Goal: Task Accomplishment & Management: Manage account settings

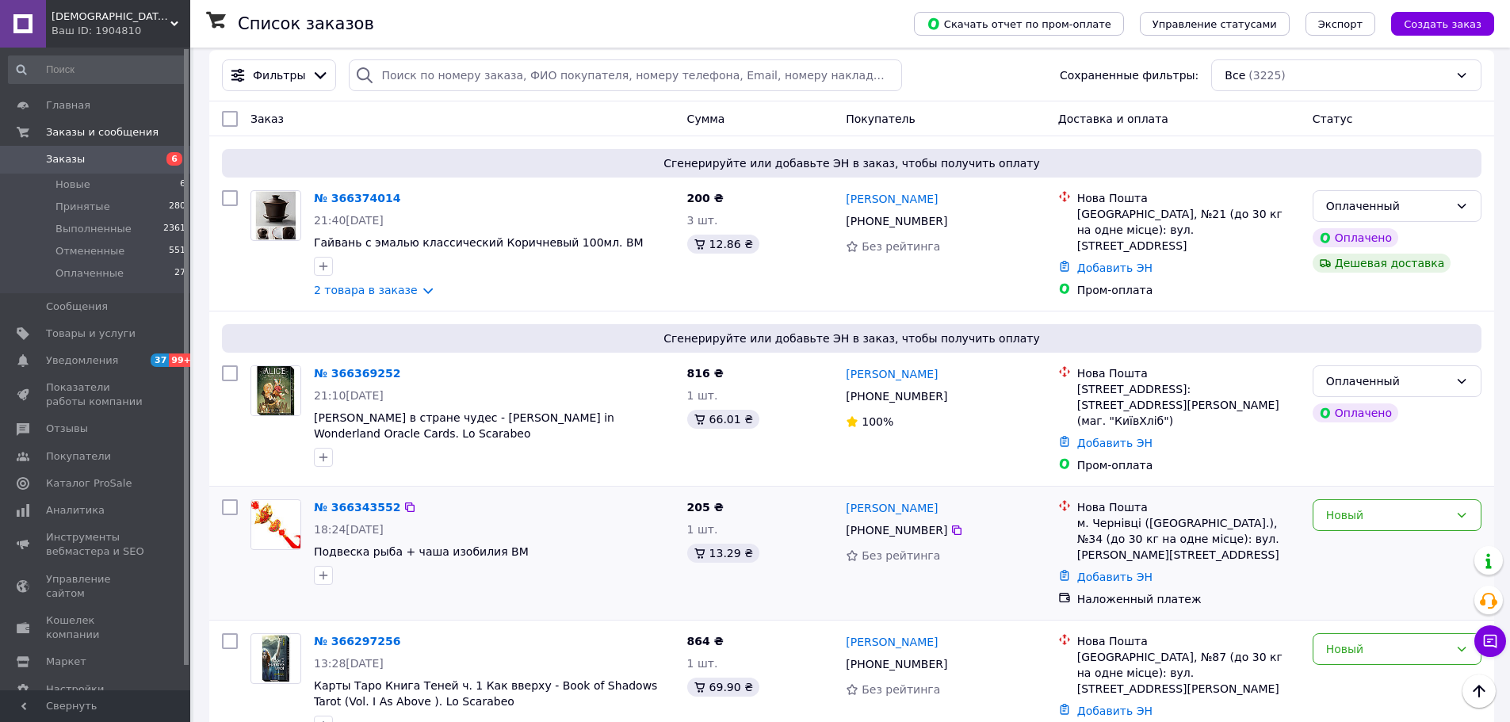
scroll to position [79, 0]
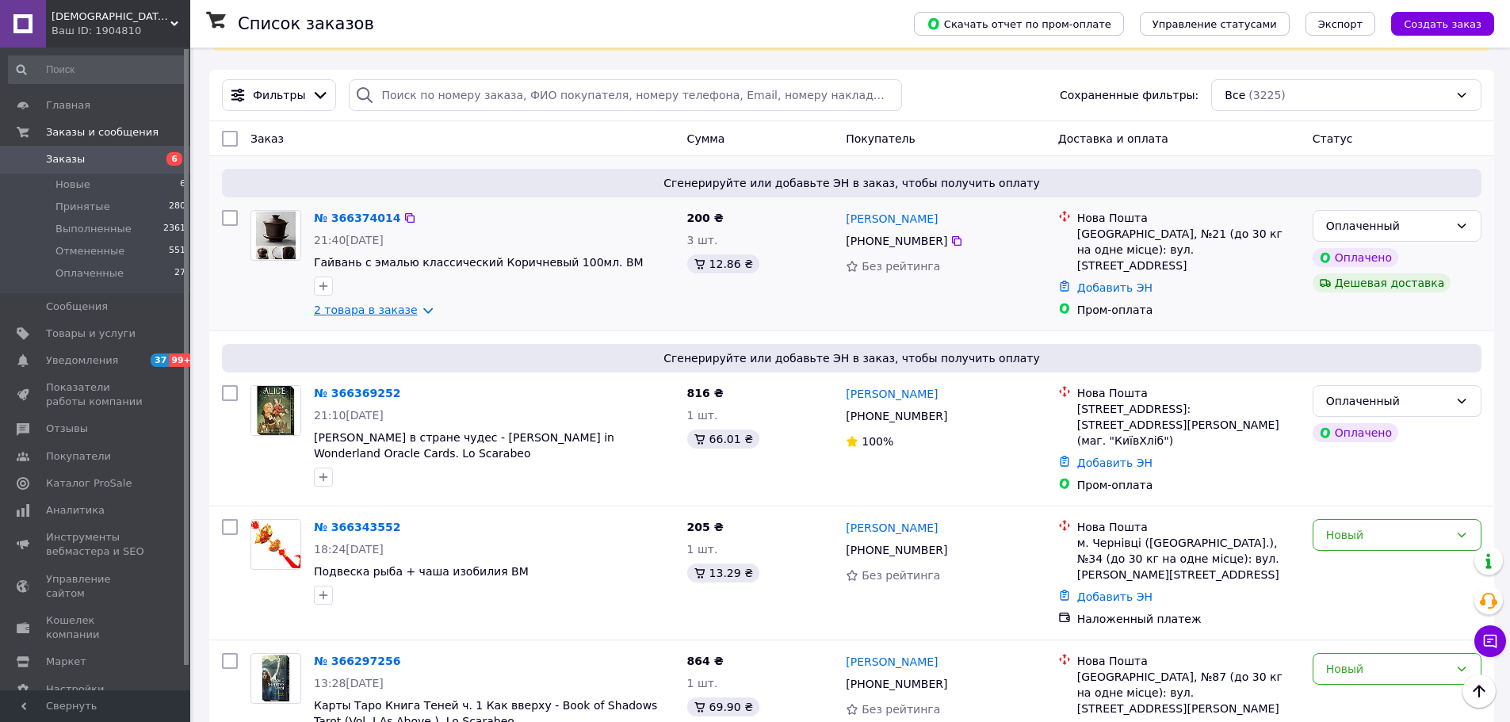
click at [372, 304] on link "2 товара в заказе" at bounding box center [366, 310] width 104 height 13
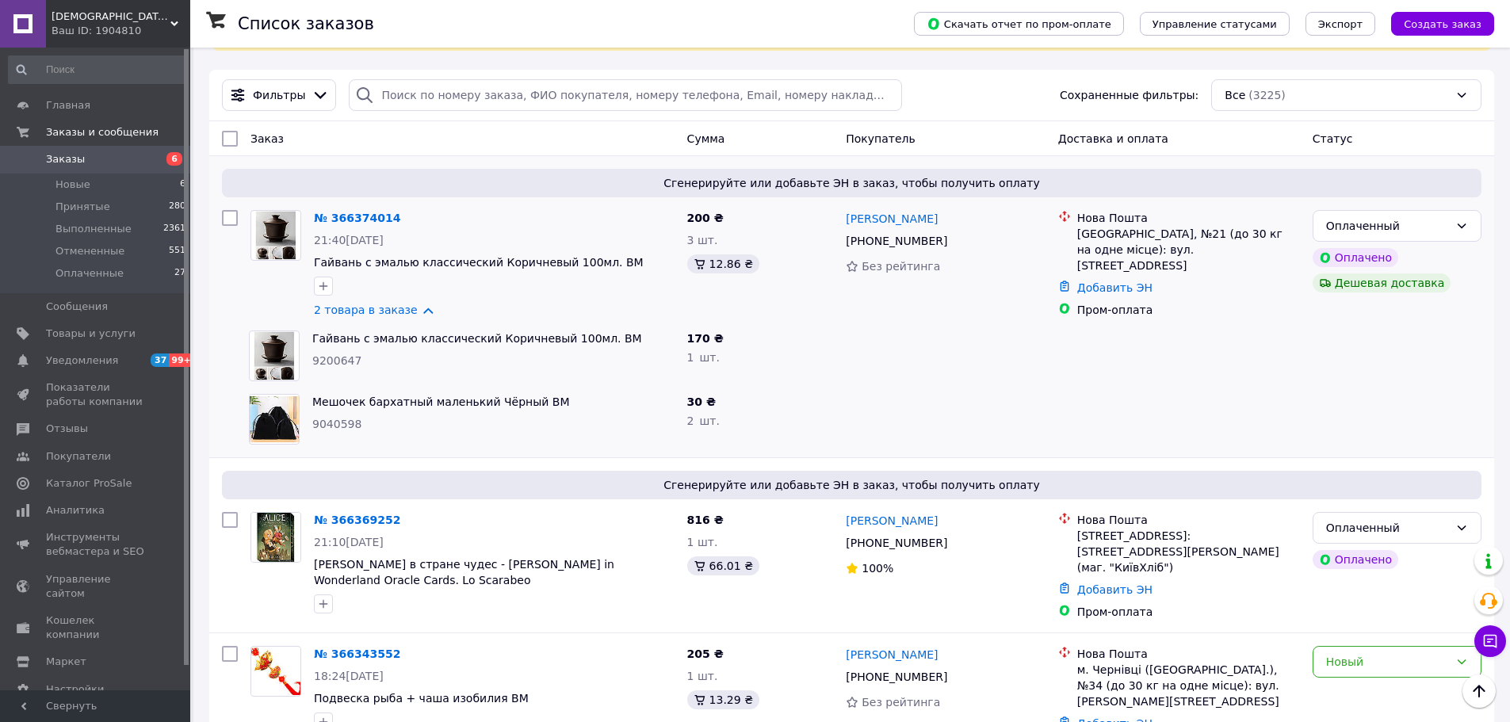
click at [602, 450] on div "Мешочек бархатный маленький Чёрный BM 9040598" at bounding box center [493, 419] width 375 height 63
click at [328, 423] on span "9040598" at bounding box center [336, 424] width 49 height 13
click at [415, 432] on div "9040598" at bounding box center [493, 424] width 362 height 16
click at [90, 433] on span "Отзывы" at bounding box center [96, 429] width 101 height 14
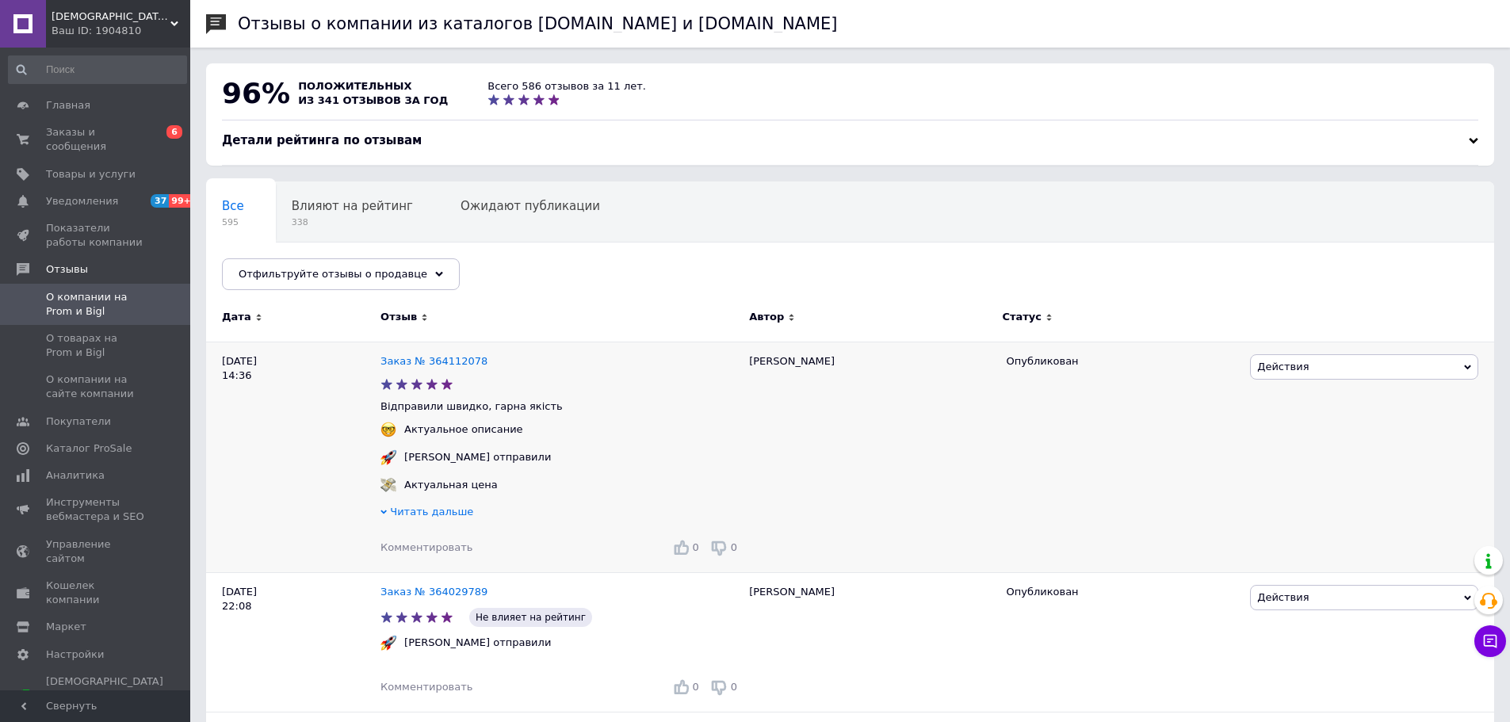
click at [434, 509] on span "Читать дальше" at bounding box center [431, 512] width 83 height 12
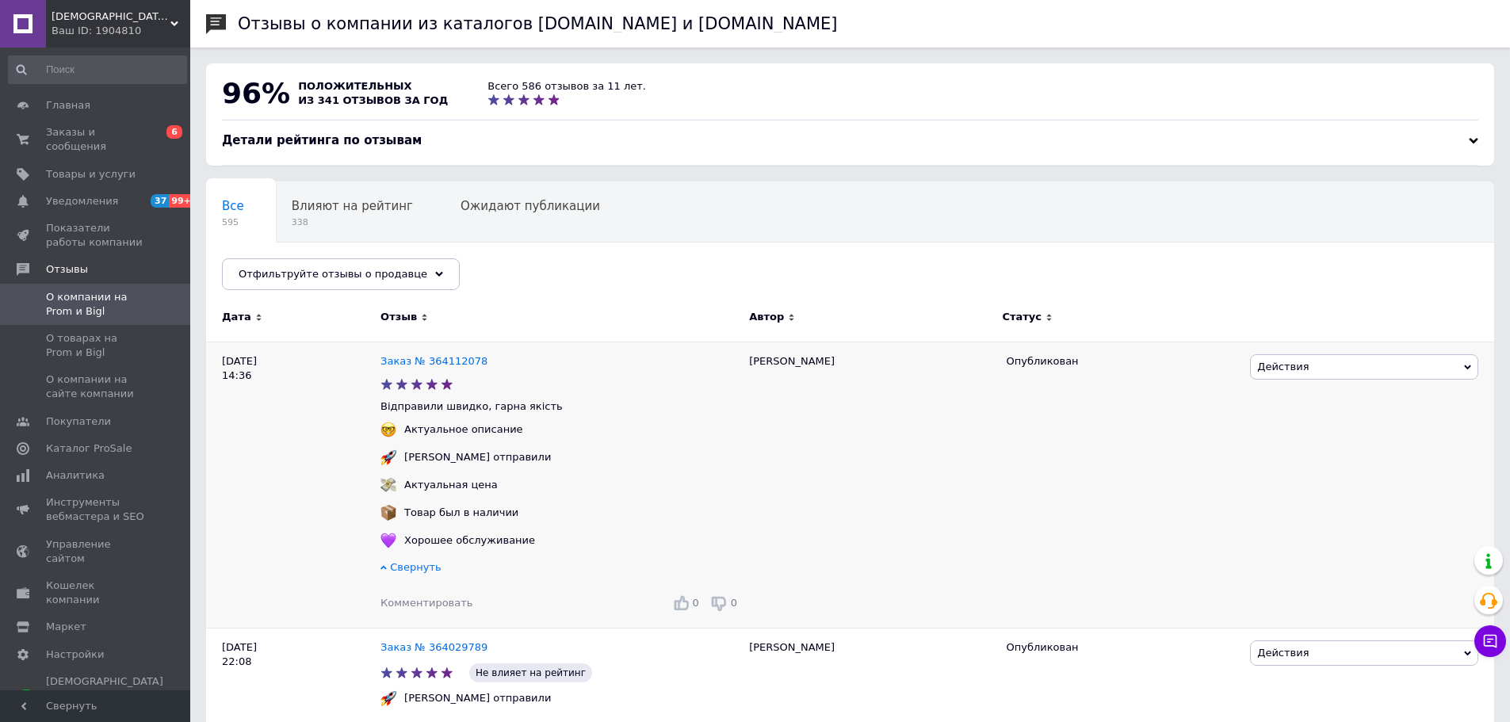
click at [415, 568] on span "Свернуть" at bounding box center [415, 567] width 51 height 12
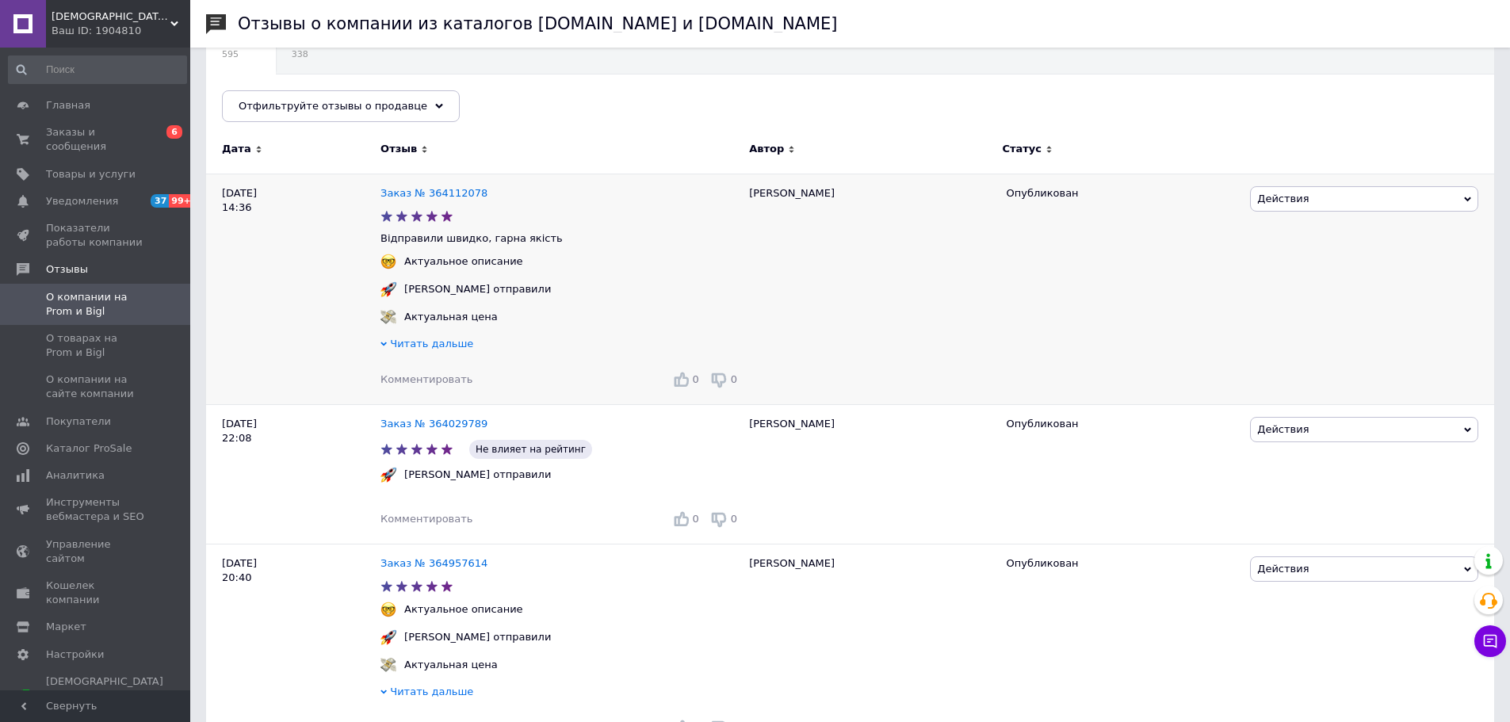
scroll to position [396, 0]
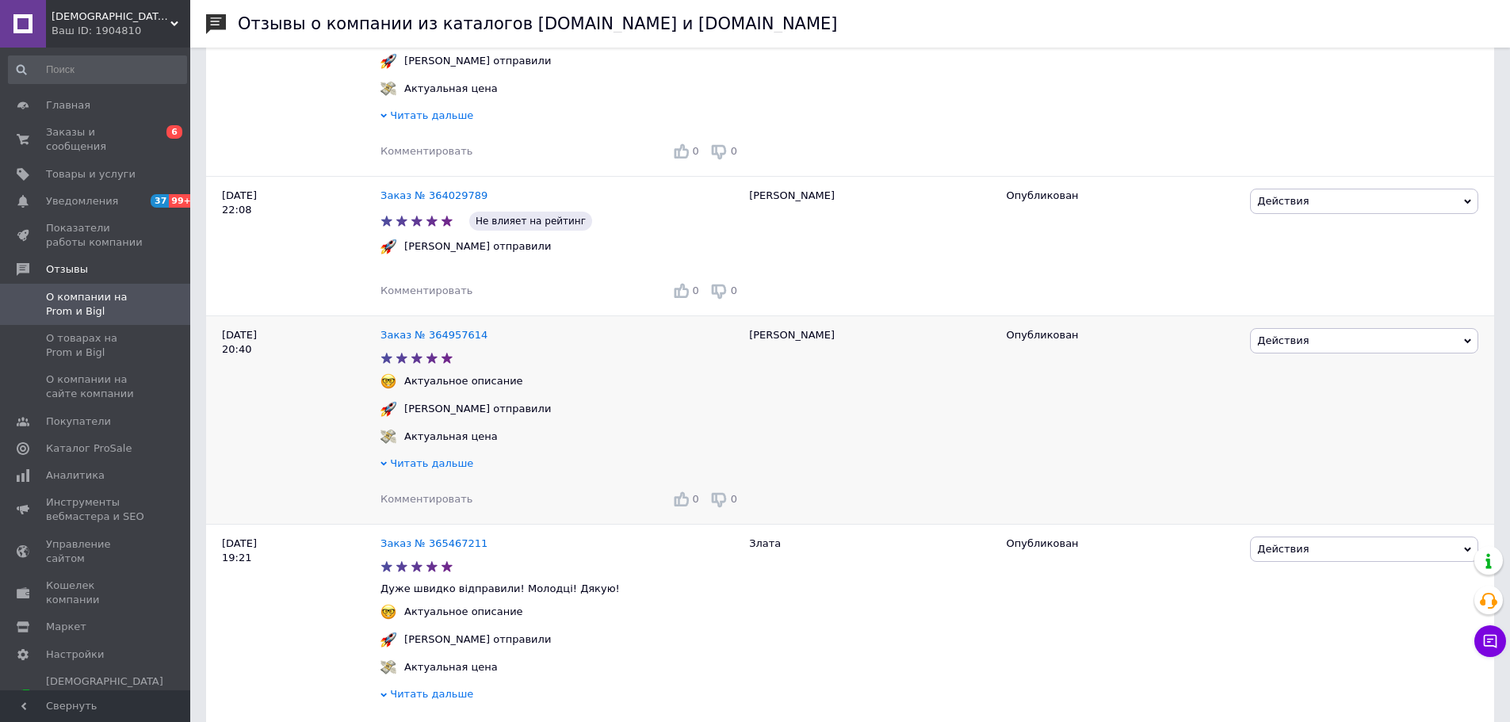
click at [423, 469] on span "Читать дальше" at bounding box center [431, 463] width 83 height 12
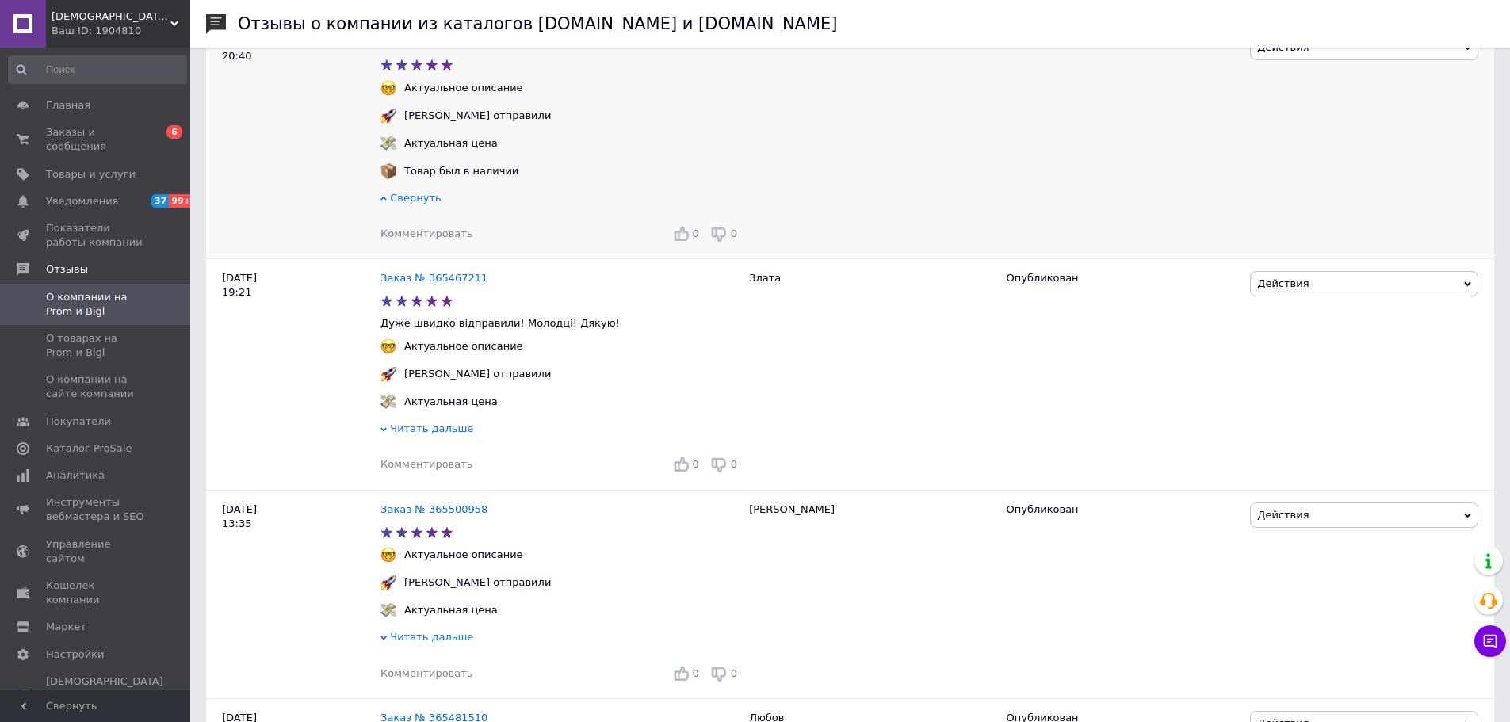
scroll to position [714, 0]
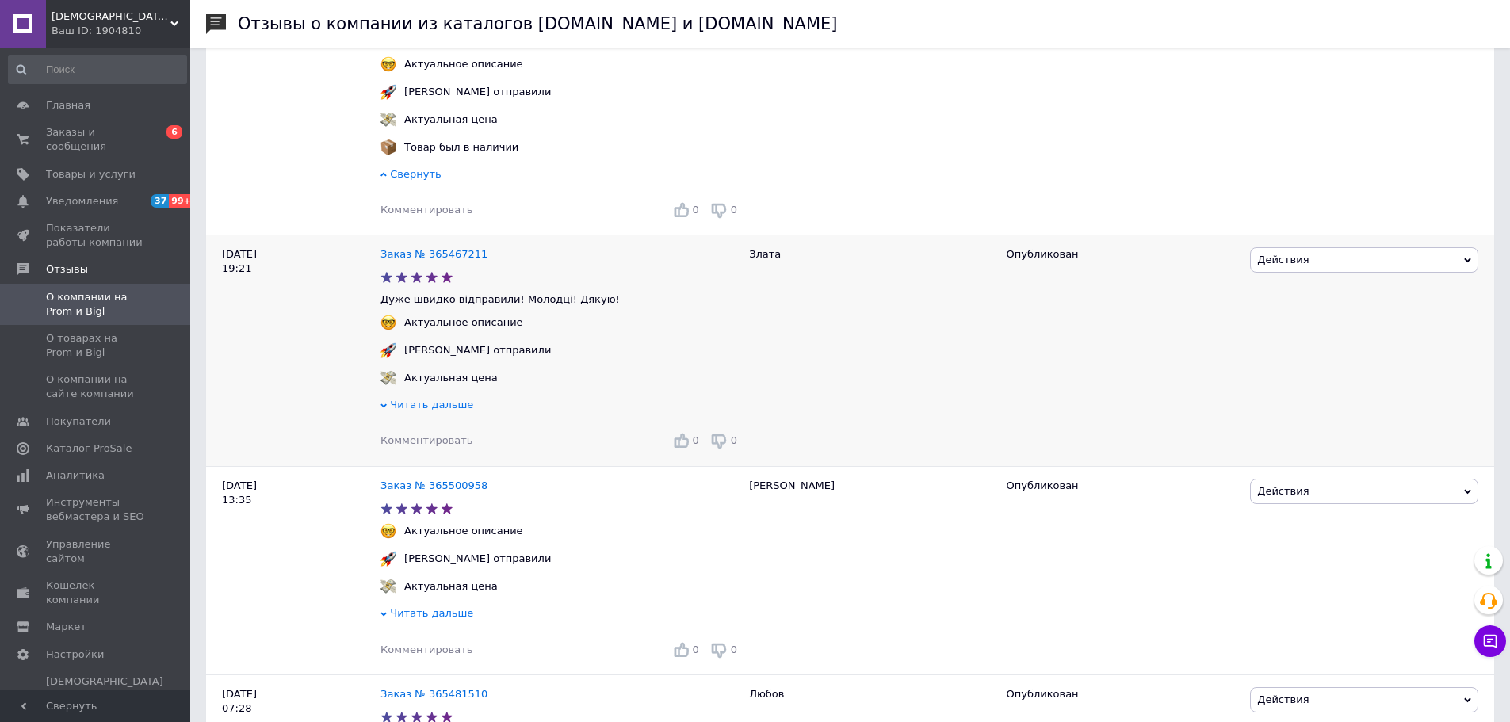
click at [430, 411] on span "Читать дальше" at bounding box center [431, 405] width 83 height 12
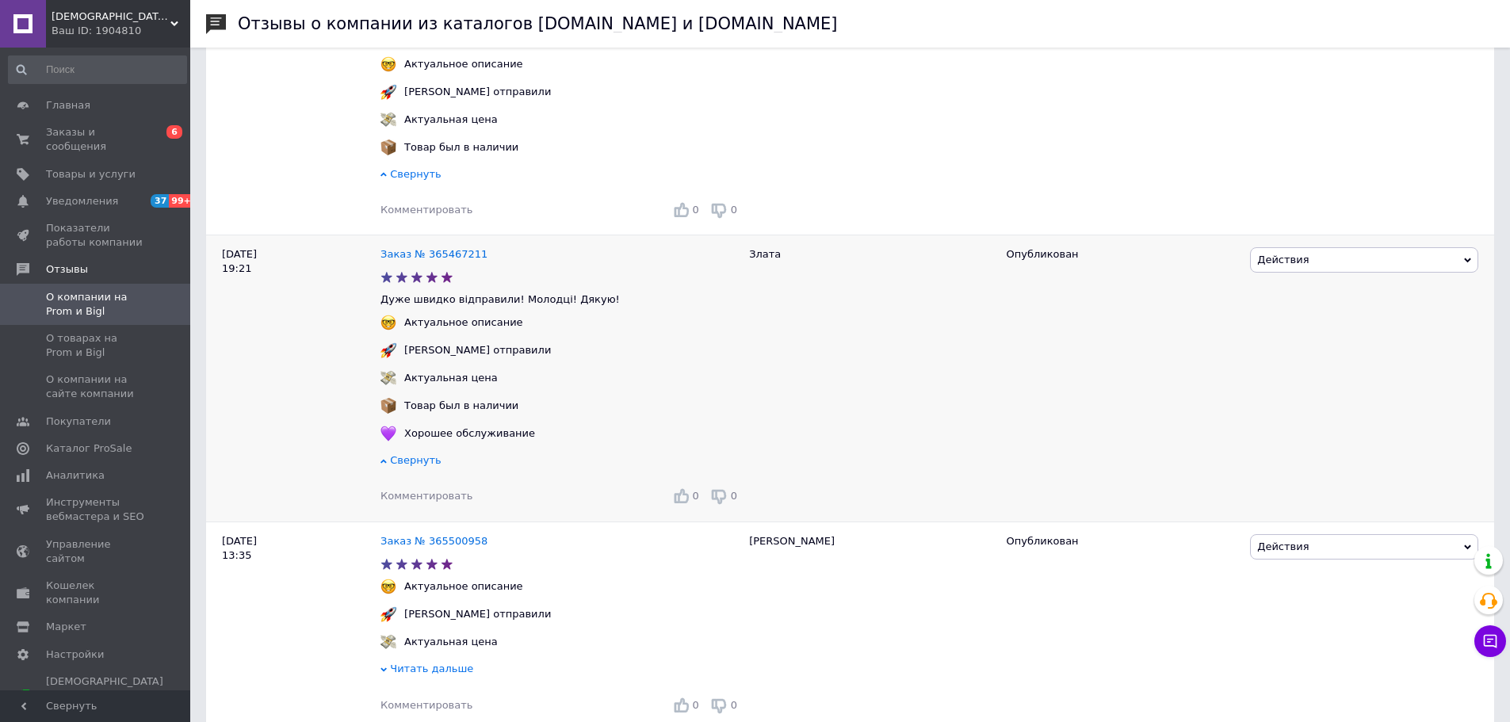
scroll to position [951, 0]
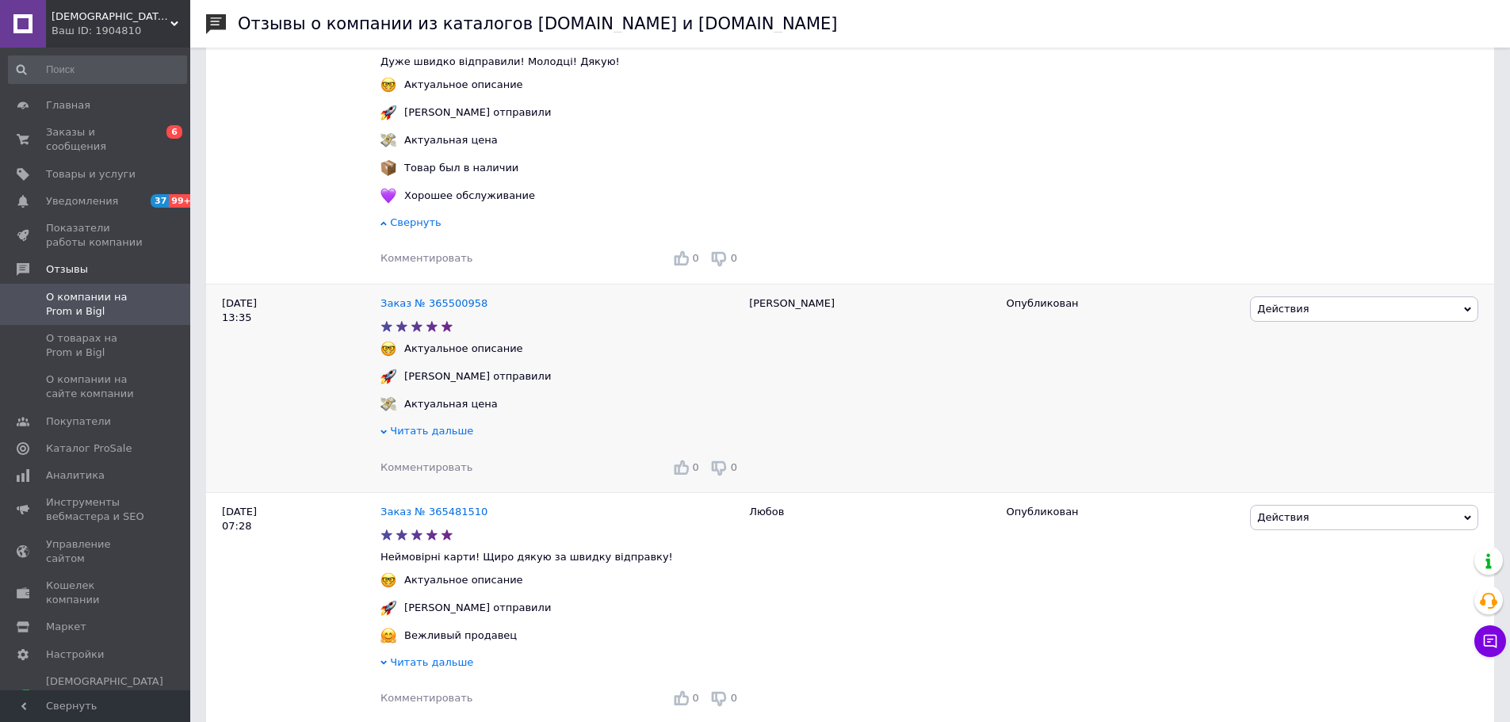
click at [434, 437] on span "Читать дальше" at bounding box center [431, 431] width 83 height 12
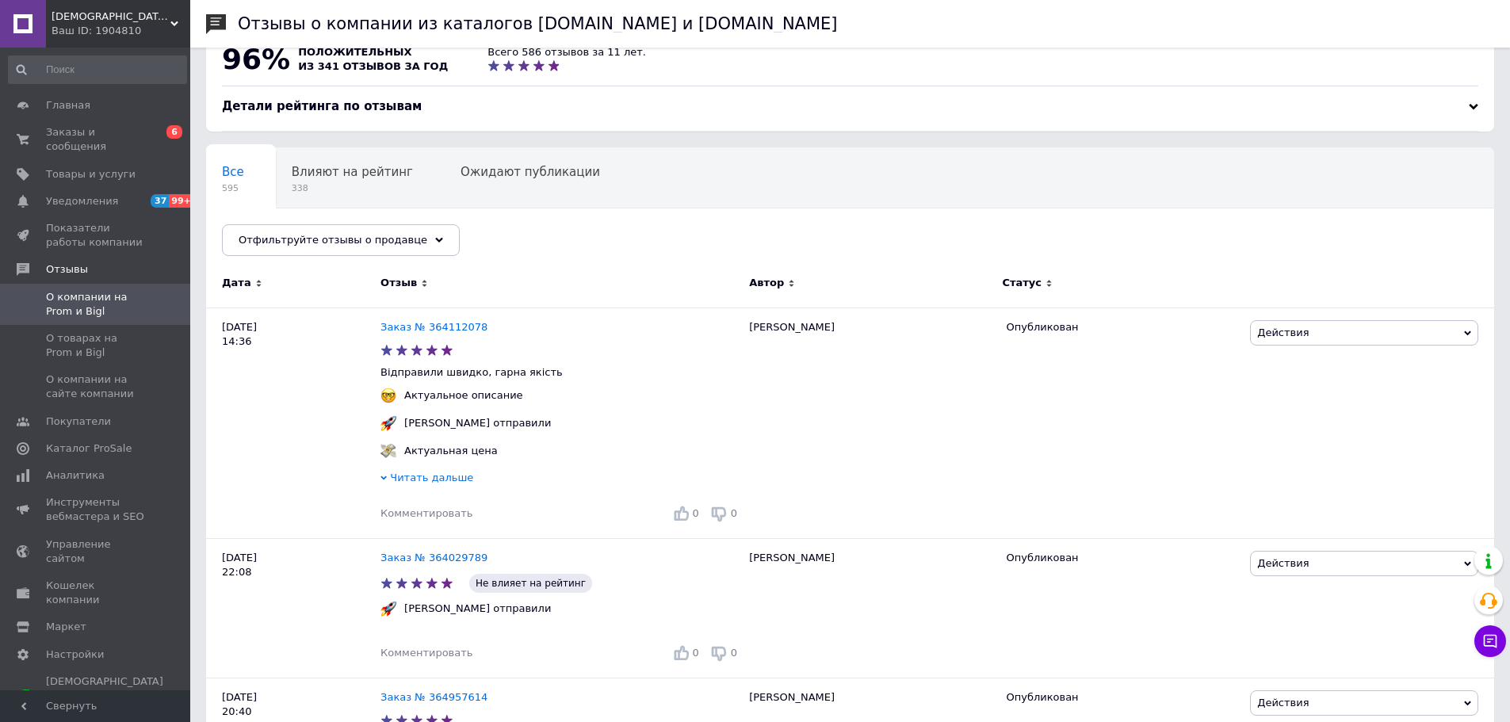
scroll to position [0, 0]
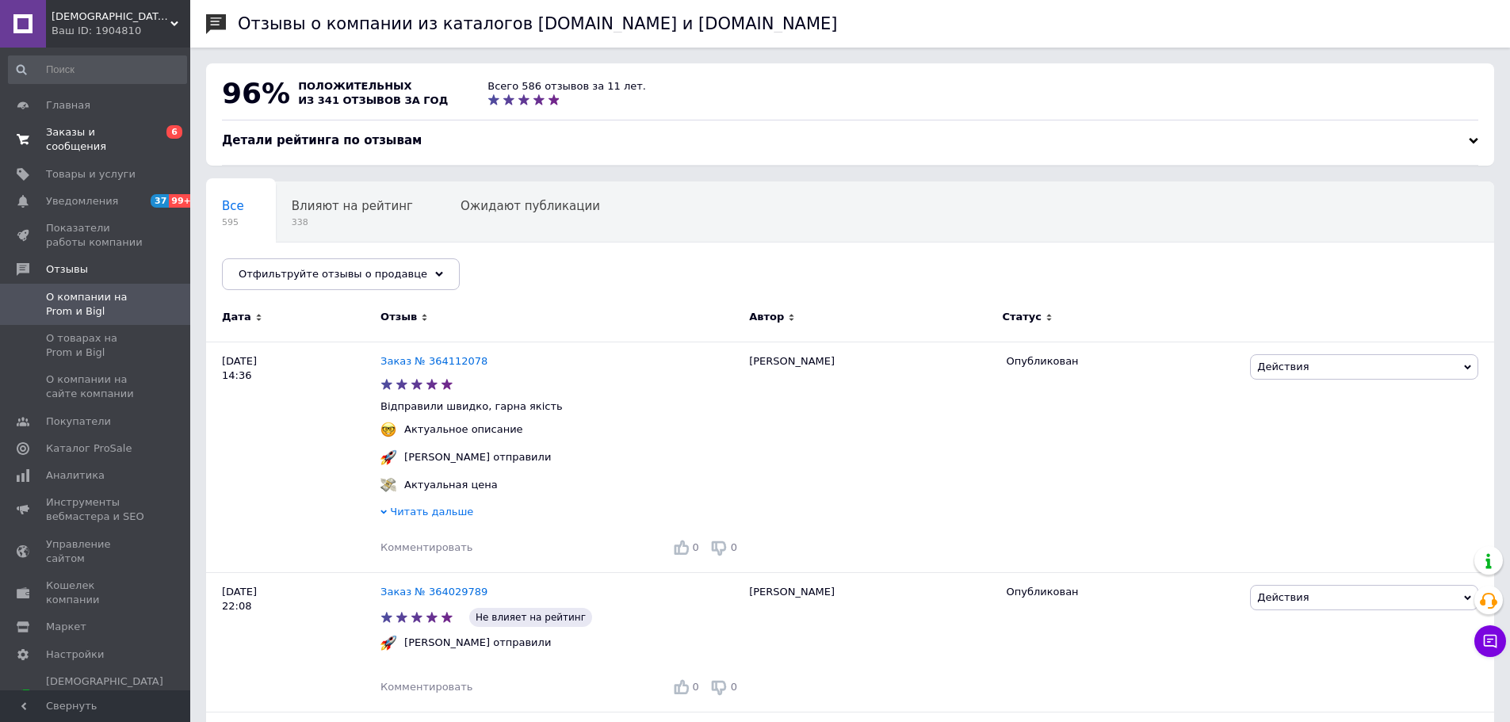
click at [124, 137] on span "Заказы и сообщения" at bounding box center [96, 139] width 101 height 29
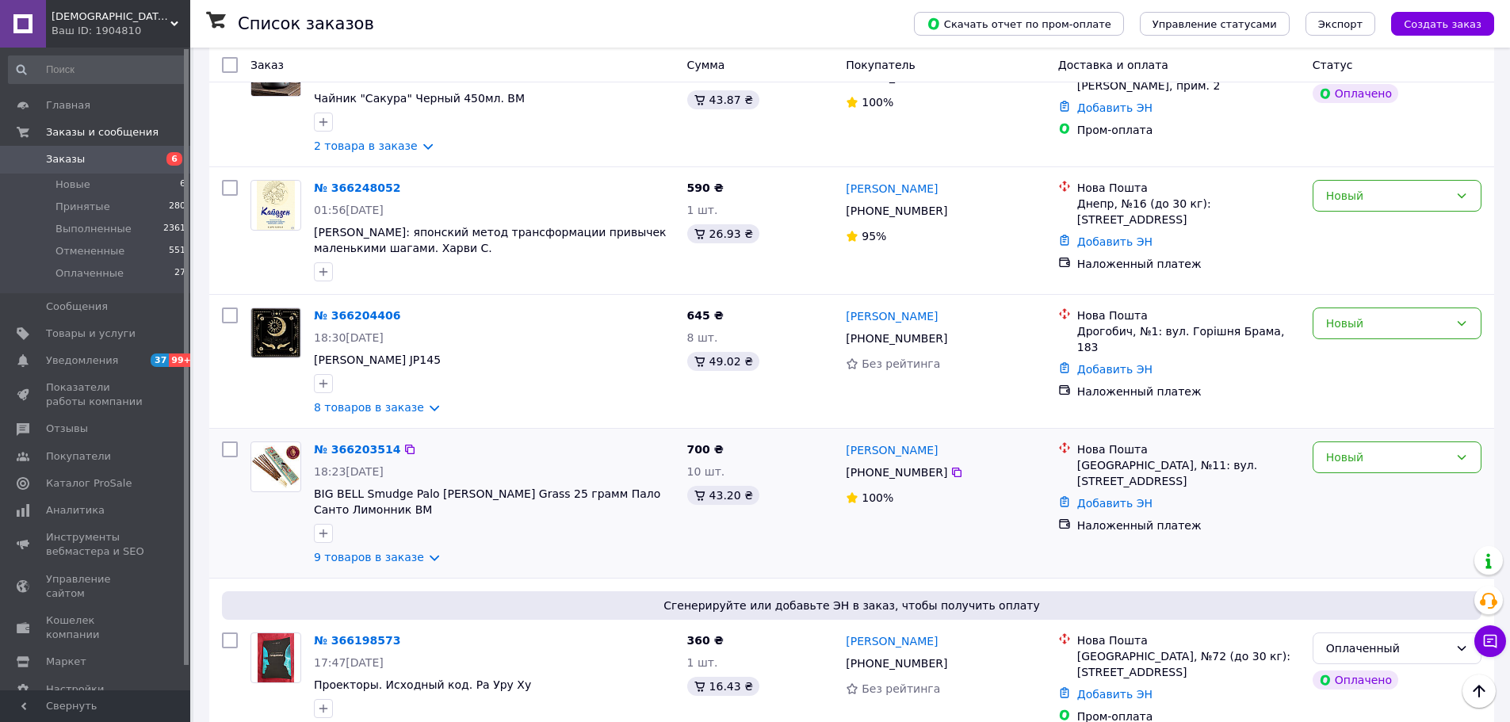
scroll to position [476, 0]
